Goal: Check status: Check status

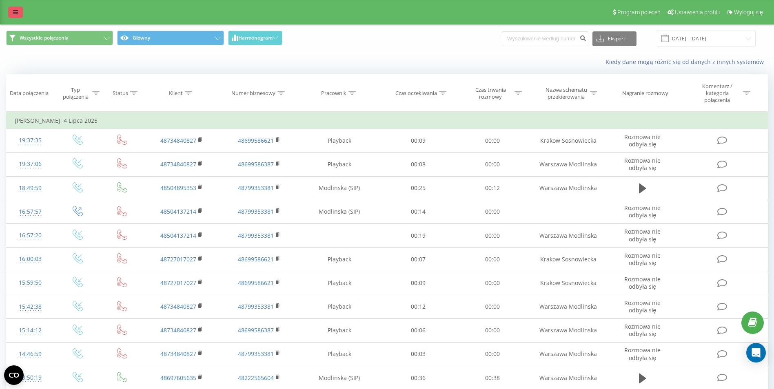
click at [20, 15] on link at bounding box center [15, 12] width 15 height 11
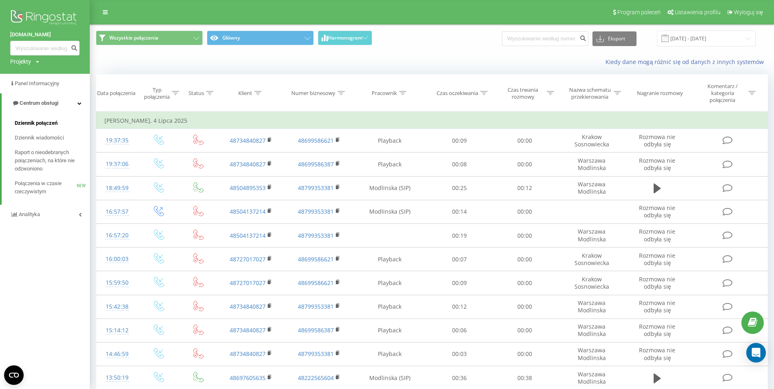
click at [36, 124] on span "Dziennik połączeń" at bounding box center [36, 123] width 43 height 8
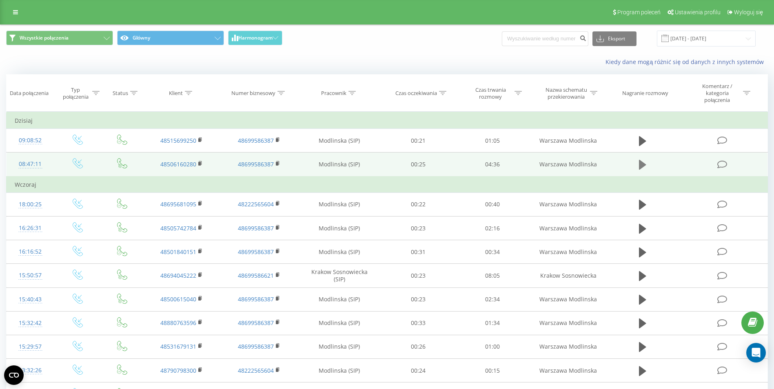
click at [639, 162] on icon at bounding box center [642, 165] width 7 height 10
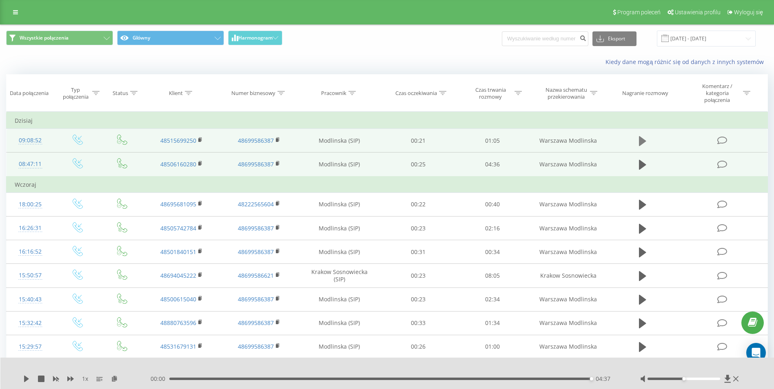
click at [641, 141] on icon at bounding box center [642, 141] width 7 height 10
